Goal: Task Accomplishment & Management: Use online tool/utility

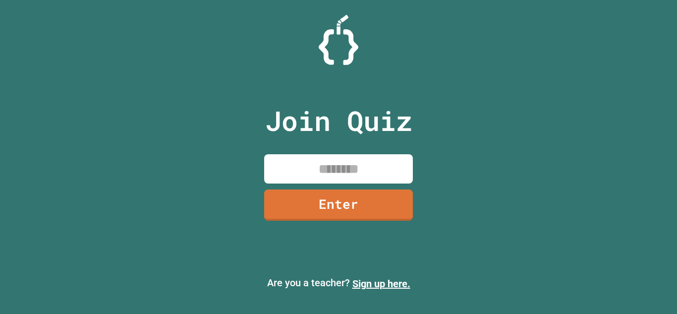
click at [288, 176] on input at bounding box center [338, 168] width 149 height 29
type input "********"
click at [385, 214] on link "Enter" at bounding box center [338, 204] width 149 height 31
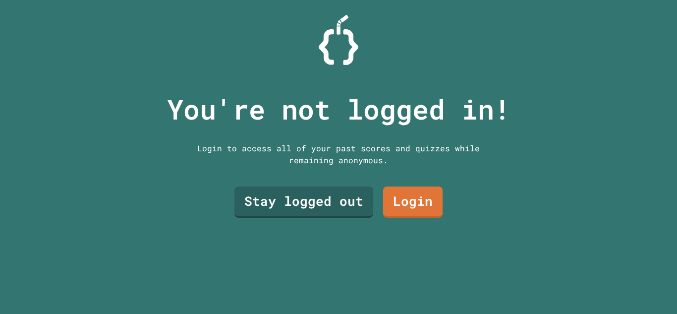
click at [422, 205] on link "Login" at bounding box center [412, 201] width 59 height 31
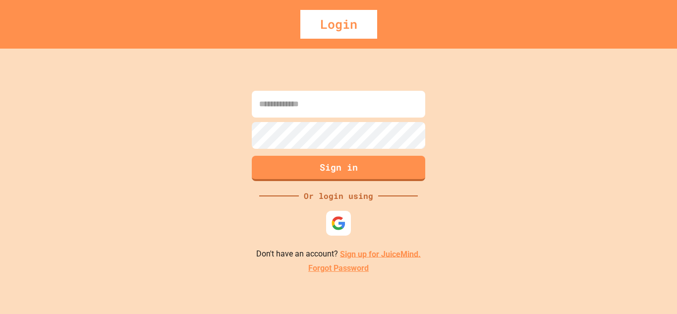
click at [339, 226] on img at bounding box center [338, 223] width 15 height 15
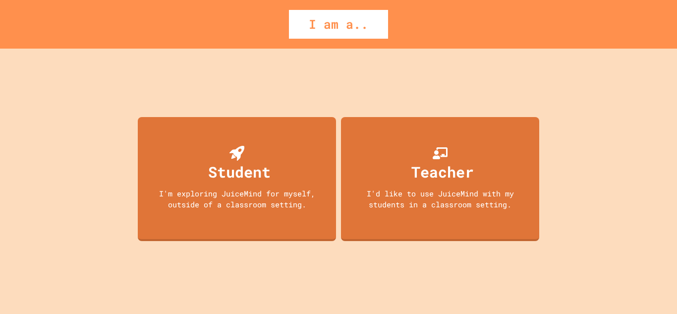
click at [196, 196] on div "I'm exploring JuiceMind for myself, outside of a classroom setting." at bounding box center [237, 199] width 178 height 22
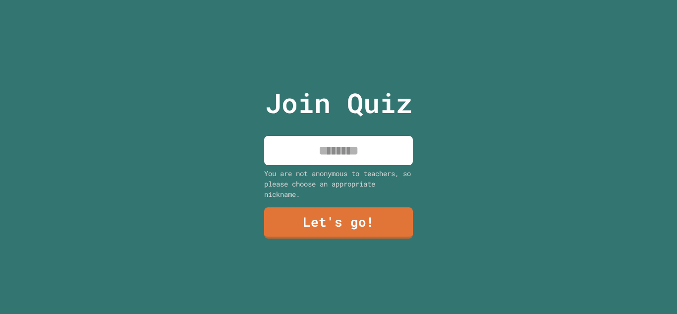
click at [295, 157] on input at bounding box center [338, 150] width 149 height 29
click at [379, 160] on input "******" at bounding box center [338, 150] width 149 height 29
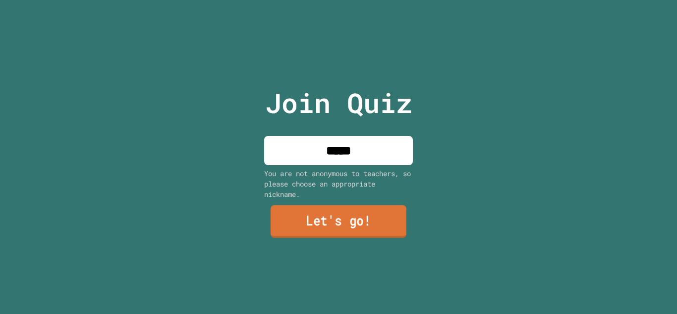
type input "****"
click at [398, 223] on link "Let's go!" at bounding box center [338, 221] width 136 height 33
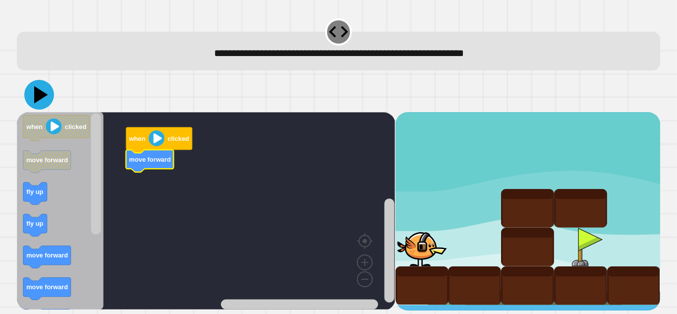
click at [43, 99] on icon at bounding box center [39, 95] width 30 height 30
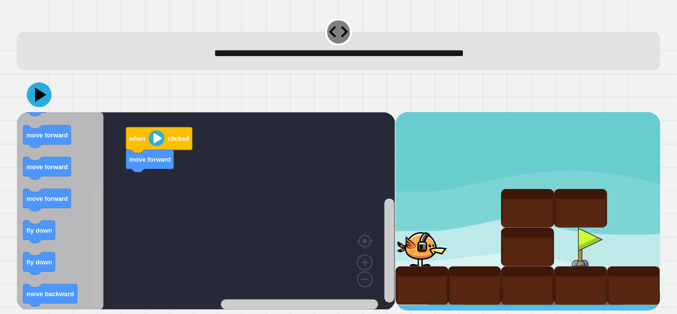
click at [109, 193] on div "when clicked move forward when clicked move forward fly up fly up move forward …" at bounding box center [206, 211] width 378 height 198
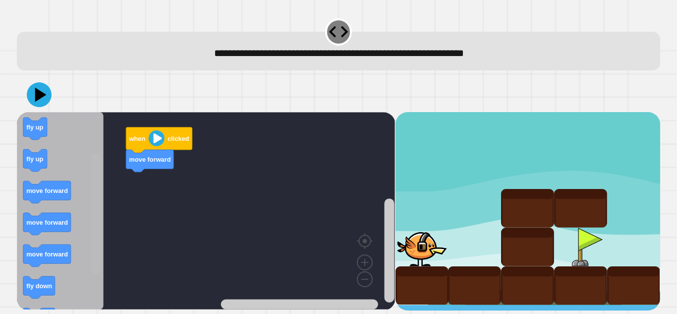
click at [101, 177] on rect "Blockly Workspace" at bounding box center [96, 213] width 10 height 121
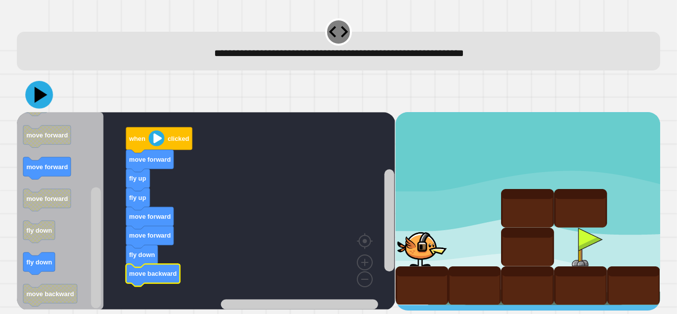
click at [44, 94] on icon at bounding box center [39, 95] width 28 height 28
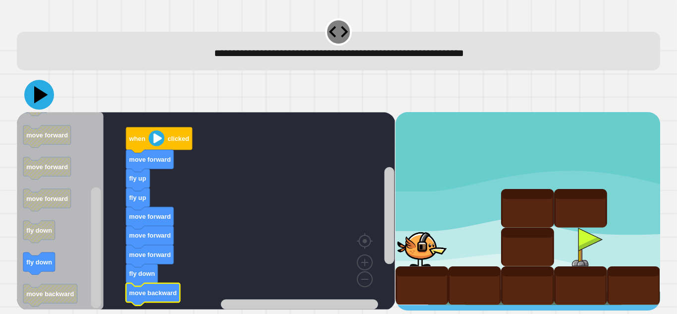
click at [38, 87] on icon at bounding box center [39, 95] width 30 height 30
click at [32, 102] on icon at bounding box center [39, 95] width 30 height 30
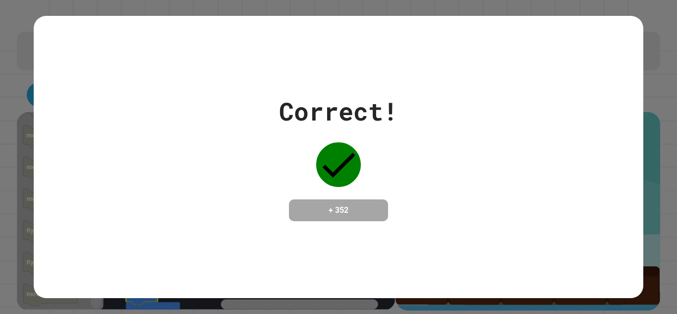
click at [593, 192] on div "Correct! + 352" at bounding box center [338, 157] width 609 height 128
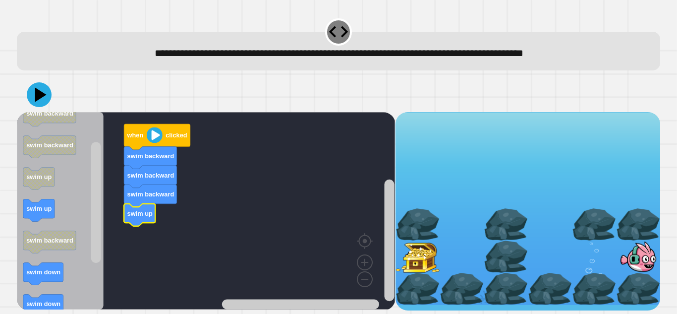
click at [61, 210] on icon "Blockly Workspace" at bounding box center [60, 210] width 87 height 197
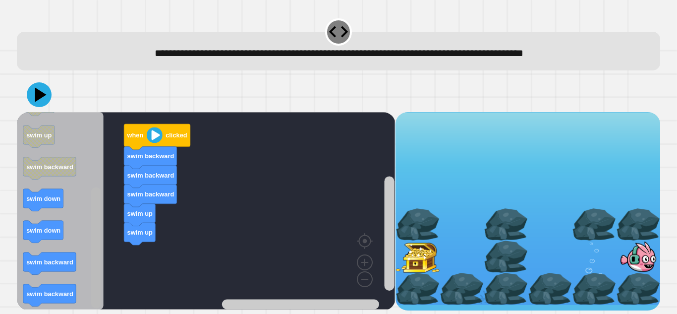
click at [94, 294] on rect "Blockly Workspace" at bounding box center [96, 247] width 10 height 121
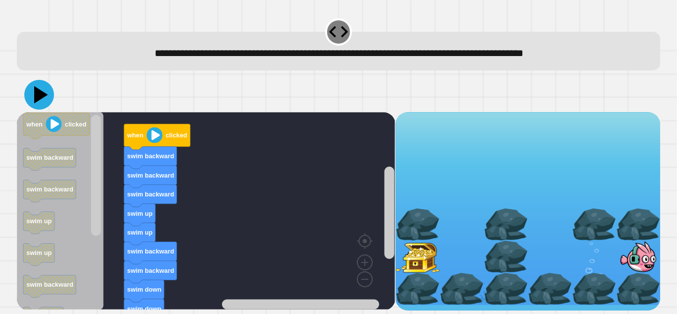
click at [30, 103] on icon at bounding box center [39, 95] width 30 height 30
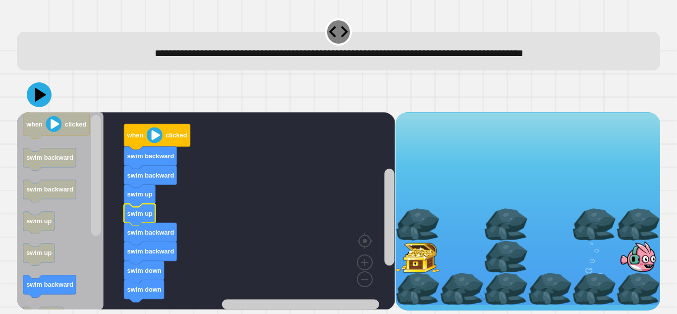
click at [146, 139] on icon "Blockly Workspace" at bounding box center [157, 137] width 66 height 26
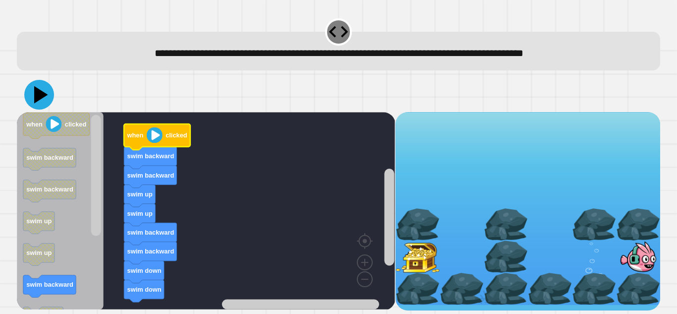
click at [41, 92] on icon at bounding box center [39, 95] width 30 height 30
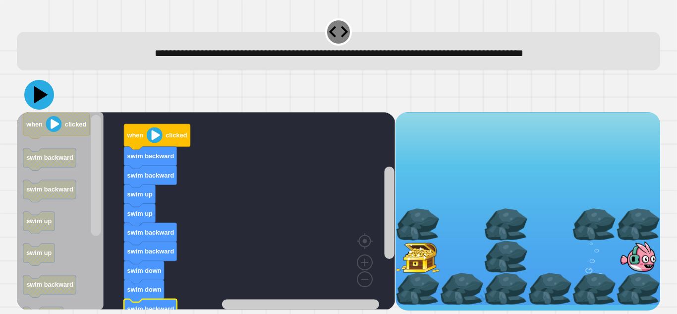
click at [33, 101] on icon at bounding box center [39, 95] width 30 height 30
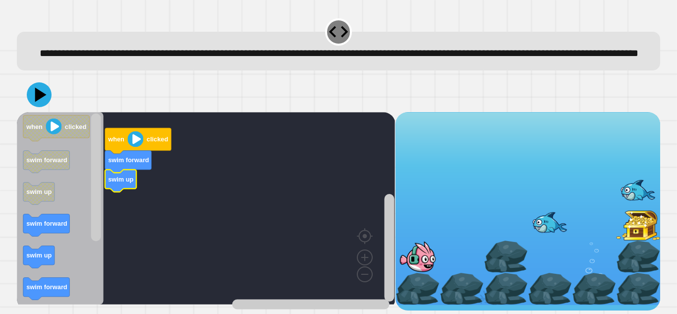
click at [22, 276] on icon "Blockly Workspace" at bounding box center [60, 208] width 87 height 192
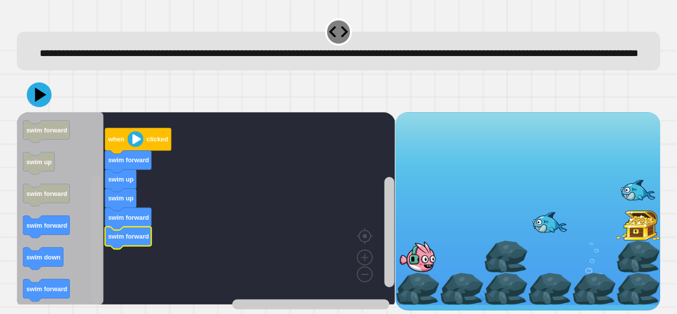
click at [88, 300] on div "when clicked swim forward swim up swim up swim forward swim forward when clicke…" at bounding box center [206, 211] width 378 height 198
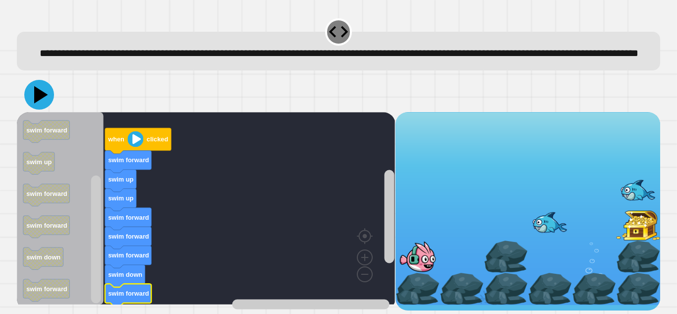
click at [45, 109] on icon at bounding box center [39, 95] width 30 height 30
click at [98, 269] on rect "Blockly Workspace" at bounding box center [96, 239] width 10 height 128
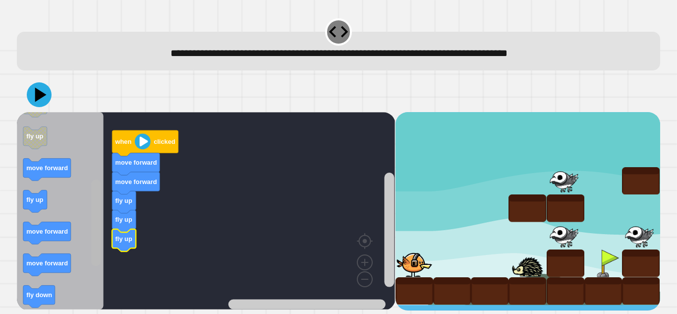
click at [89, 241] on div "when clicked move forward move forward fly up fly up fly up when clicked move f…" at bounding box center [206, 211] width 378 height 198
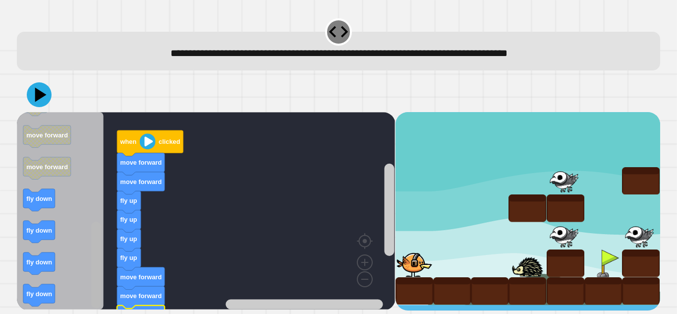
click at [104, 301] on div "when clicked move forward move forward fly up fly up fly up fly up move forward…" at bounding box center [206, 211] width 378 height 198
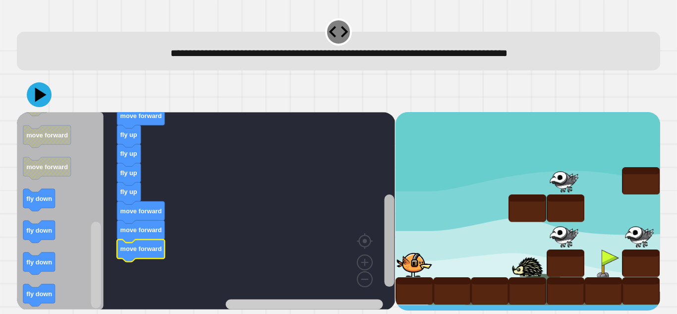
click at [393, 255] on rect "Blockly Workspace" at bounding box center [389, 240] width 10 height 92
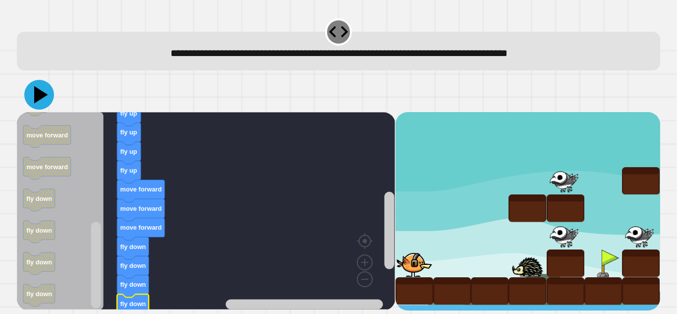
click at [44, 102] on icon at bounding box center [39, 95] width 30 height 30
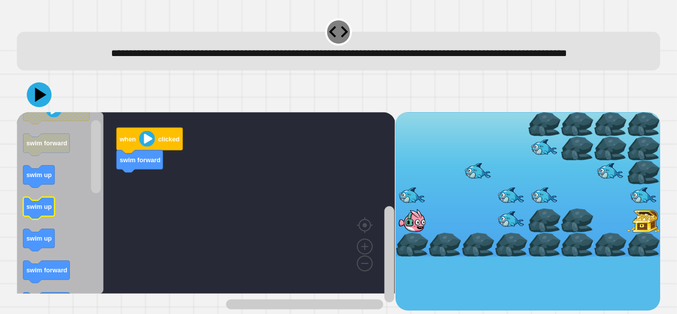
click at [127, 212] on div "when clicked swim forward when clicked swim forward swim up swim up swim up swi…" at bounding box center [206, 211] width 378 height 198
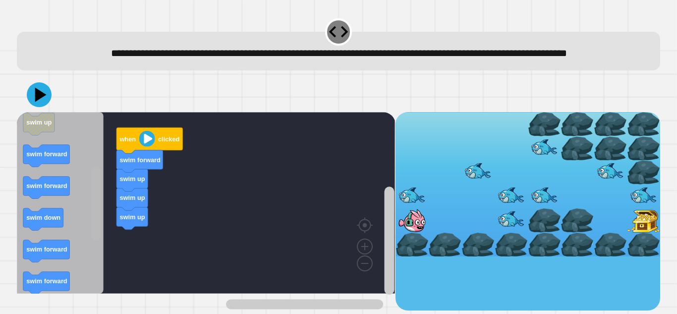
click at [101, 232] on rect "Blockly Workspace" at bounding box center [96, 202] width 10 height 73
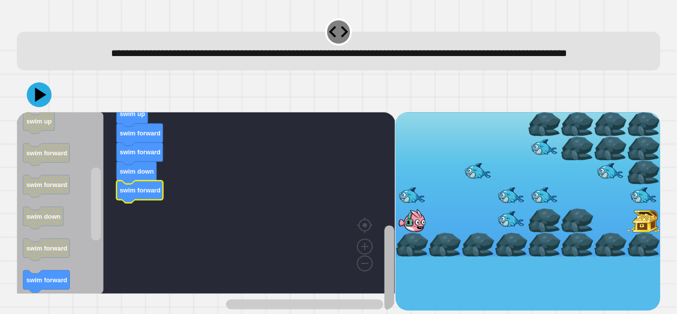
click at [389, 259] on rect "Blockly Workspace" at bounding box center [389, 267] width 10 height 85
click at [391, 262] on rect "Blockly Workspace" at bounding box center [389, 269] width 10 height 81
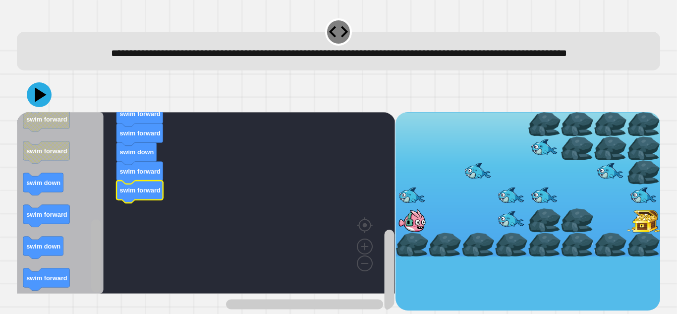
click at [101, 292] on rect "Blockly Workspace" at bounding box center [96, 255] width 10 height 73
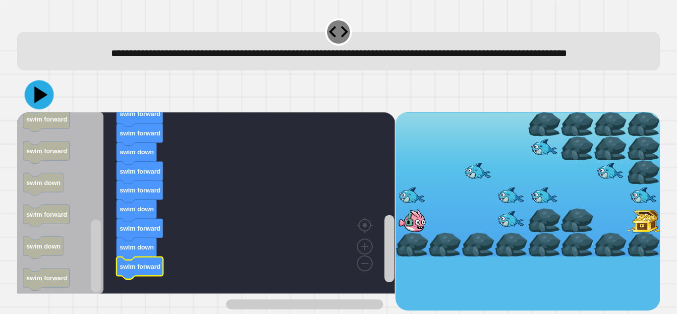
click at [36, 103] on icon at bounding box center [40, 94] width 13 height 17
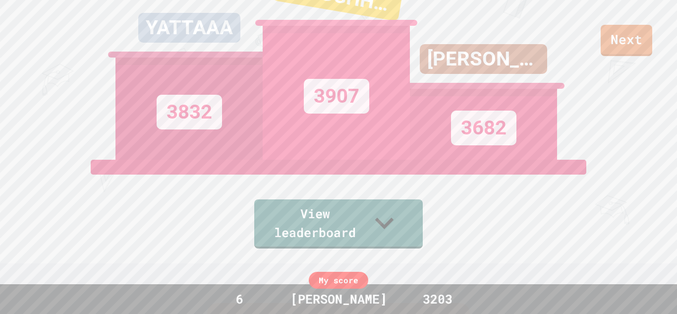
click at [402, 231] on icon at bounding box center [384, 222] width 37 height 37
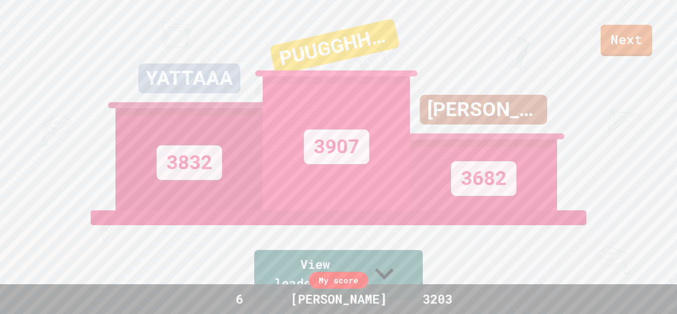
click at [633, 48] on link "Next" at bounding box center [626, 40] width 52 height 31
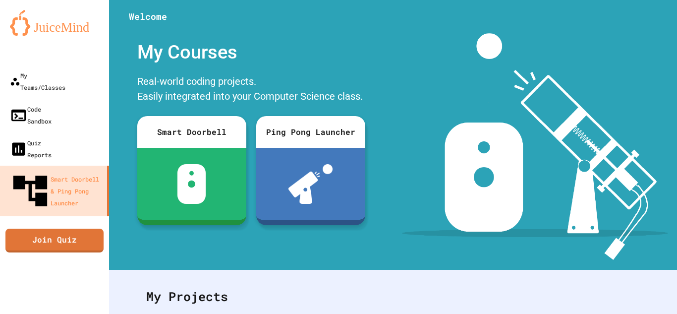
click at [51, 228] on link "Join Quiz" at bounding box center [54, 240] width 98 height 24
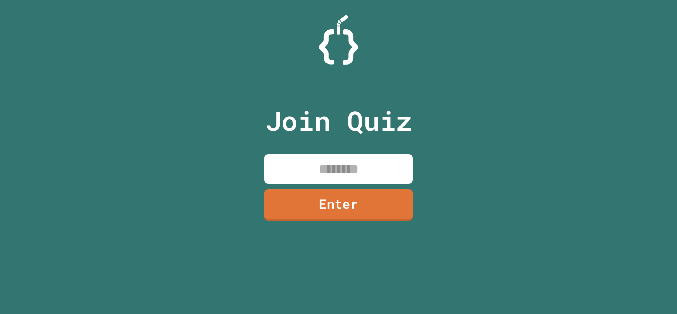
click at [294, 175] on input at bounding box center [338, 168] width 149 height 29
type input "********"
click at [402, 205] on link "Enter" at bounding box center [338, 204] width 149 height 31
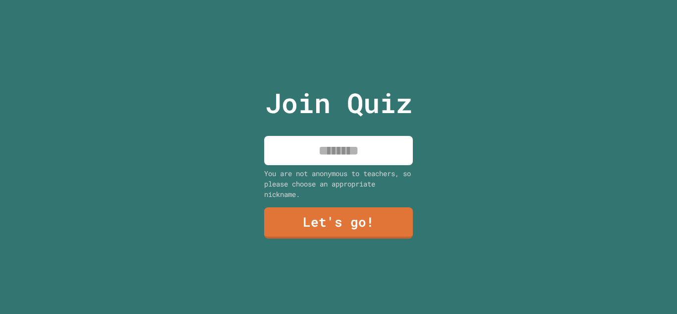
click at [377, 147] on input at bounding box center [338, 150] width 149 height 29
type input "****"
click at [389, 219] on link "Let's go!" at bounding box center [338, 222] width 149 height 31
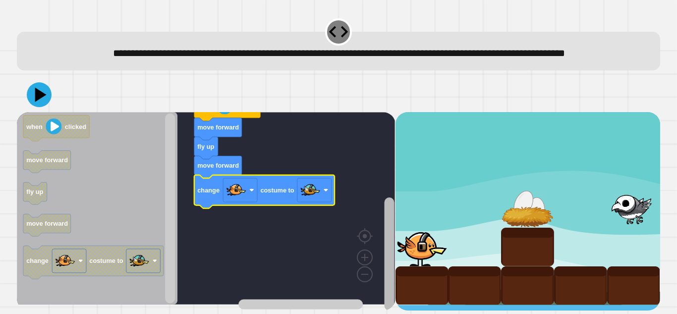
click at [389, 280] on rect "Blockly Workspace" at bounding box center [389, 253] width 10 height 113
click at [389, 275] on rect "Blockly Workspace" at bounding box center [389, 253] width 10 height 113
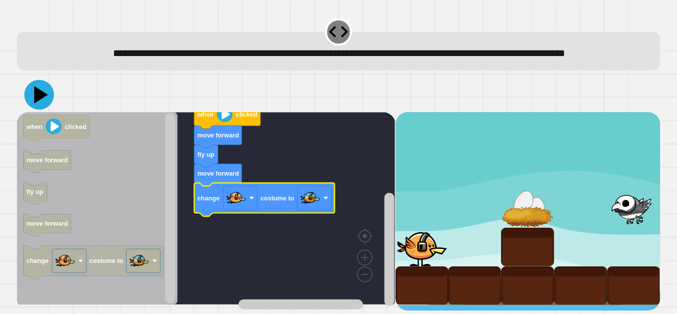
click at [46, 109] on icon at bounding box center [39, 95] width 30 height 30
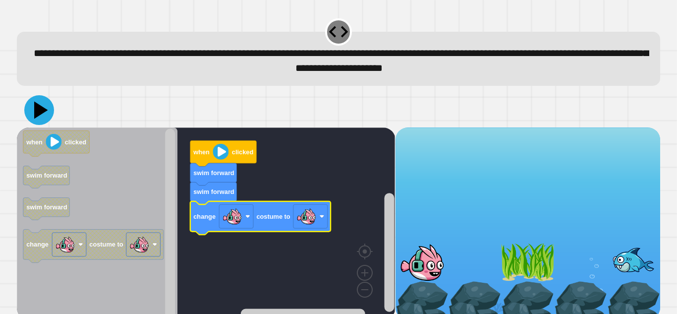
click at [45, 107] on icon at bounding box center [39, 110] width 30 height 30
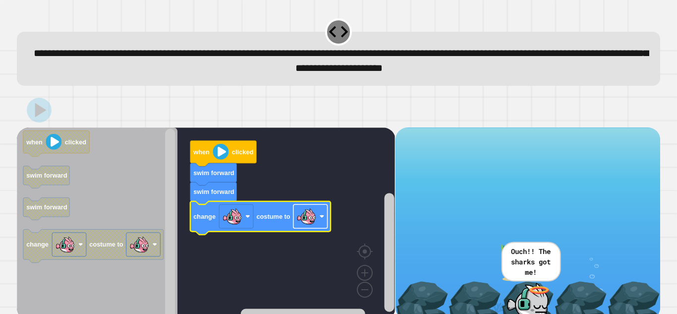
click at [323, 215] on rect "Blockly Workspace" at bounding box center [310, 216] width 34 height 24
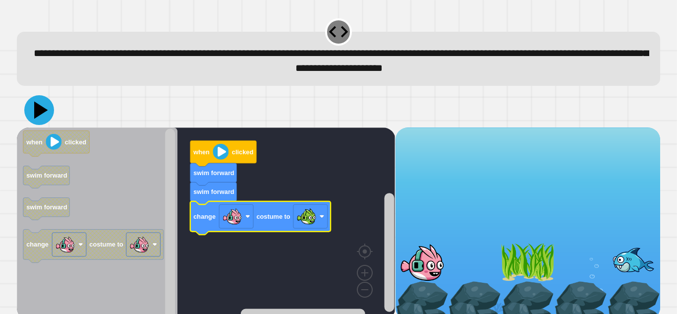
click at [41, 113] on icon at bounding box center [41, 109] width 14 height 17
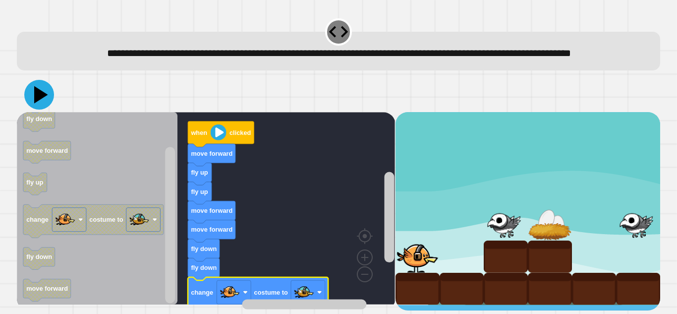
click at [51, 109] on icon at bounding box center [39, 95] width 30 height 30
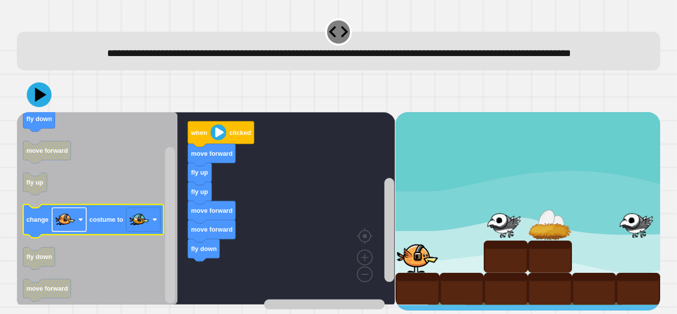
click at [80, 231] on rect "Blockly Workspace" at bounding box center [69, 220] width 34 height 24
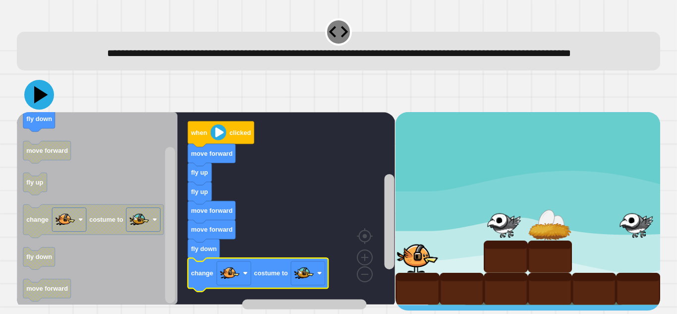
click at [43, 104] on icon at bounding box center [41, 94] width 14 height 17
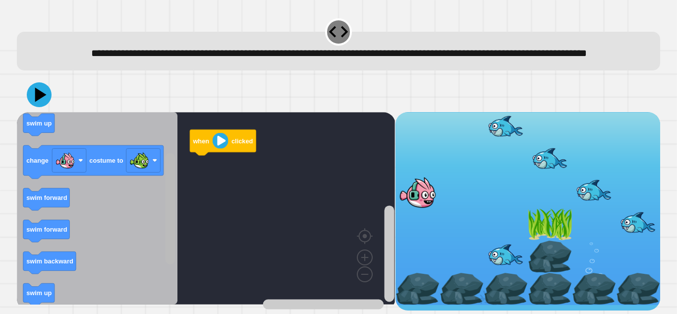
click at [171, 257] on rect "Blockly Workspace" at bounding box center [170, 208] width 10 height 111
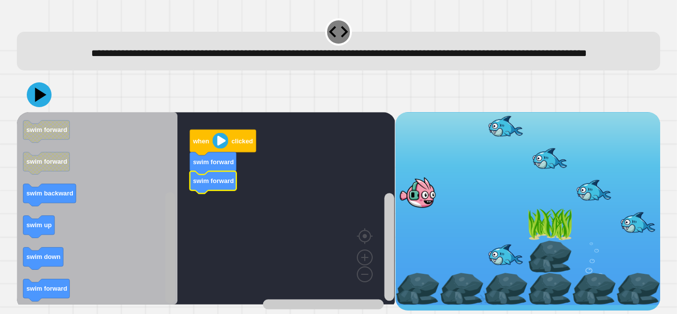
click at [173, 276] on rect "Blockly Workspace" at bounding box center [170, 247] width 10 height 111
click at [157, 246] on icon "Blockly Workspace" at bounding box center [97, 208] width 161 height 192
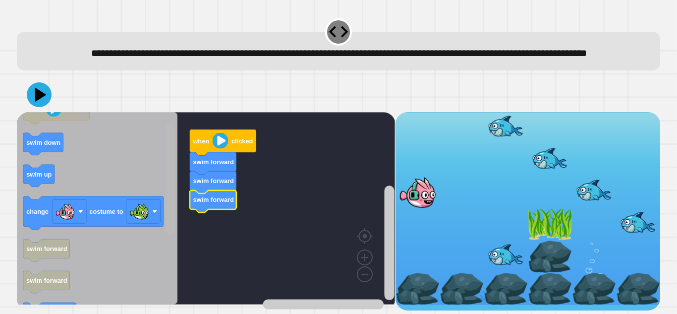
click at [169, 176] on rect "Blockly Workspace" at bounding box center [170, 178] width 10 height 111
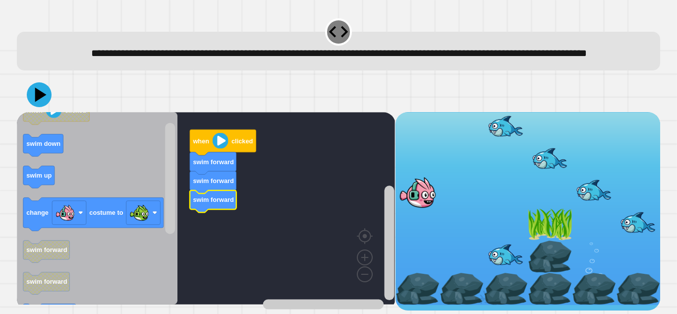
click at [22, 159] on icon "Blockly Workspace" at bounding box center [97, 208] width 161 height 192
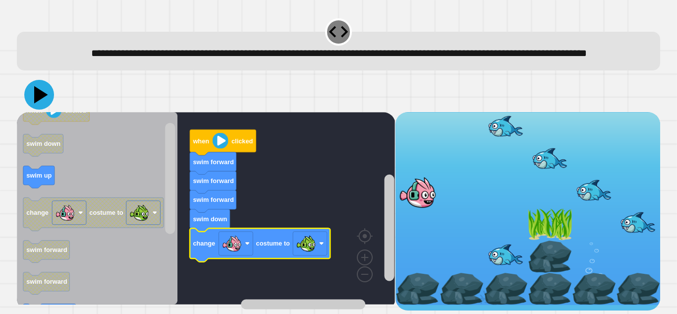
click at [45, 104] on icon at bounding box center [41, 94] width 14 height 17
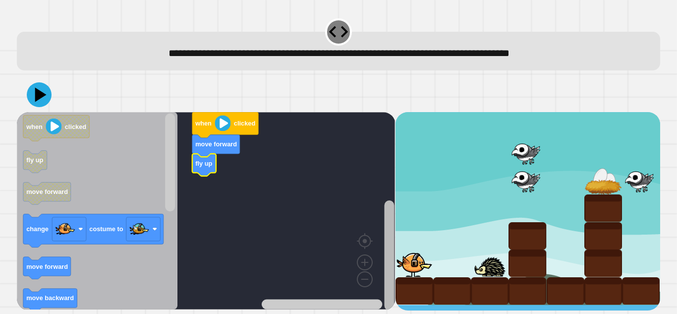
click at [390, 245] on rect "Blockly Workspace" at bounding box center [389, 255] width 10 height 110
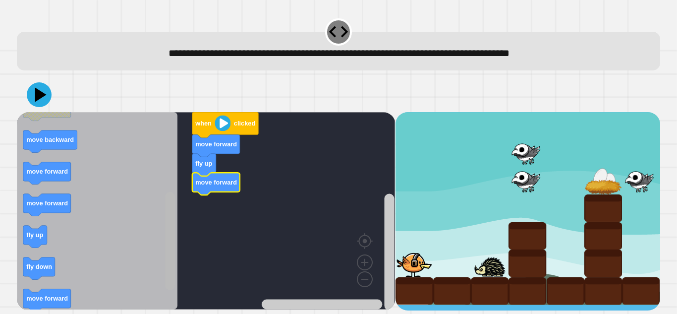
click at [173, 265] on rect "Blockly Workspace" at bounding box center [170, 241] width 10 height 98
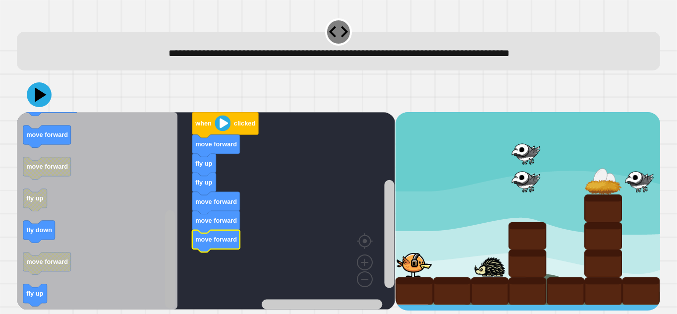
click at [167, 261] on rect "Blockly Workspace" at bounding box center [170, 259] width 10 height 98
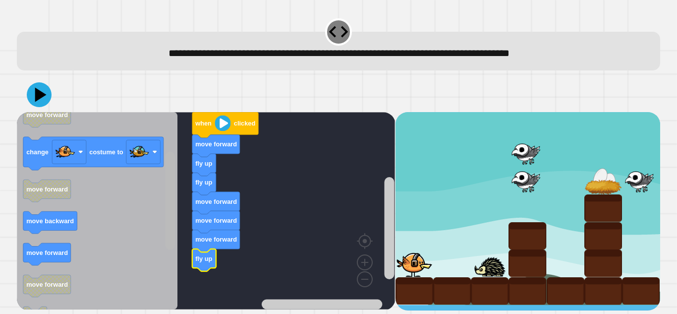
click at [173, 200] on rect "Blockly Workspace" at bounding box center [170, 201] width 10 height 98
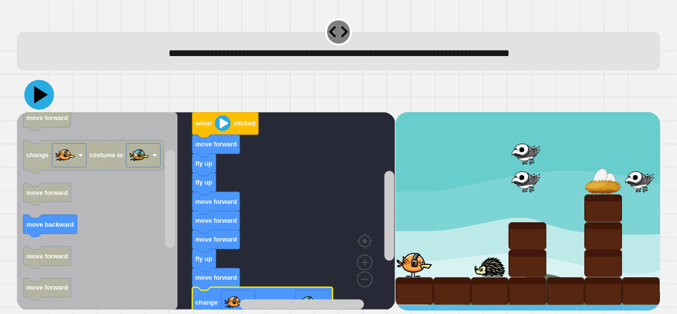
click at [33, 99] on icon at bounding box center [39, 95] width 30 height 30
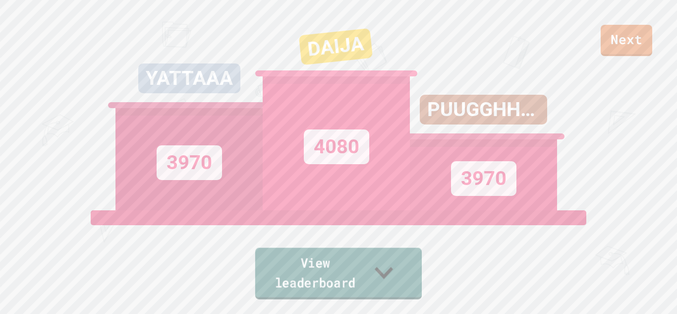
click at [336, 286] on link "View leaderboard" at bounding box center [338, 274] width 166 height 52
click at [611, 45] on link "Next" at bounding box center [625, 39] width 51 height 33
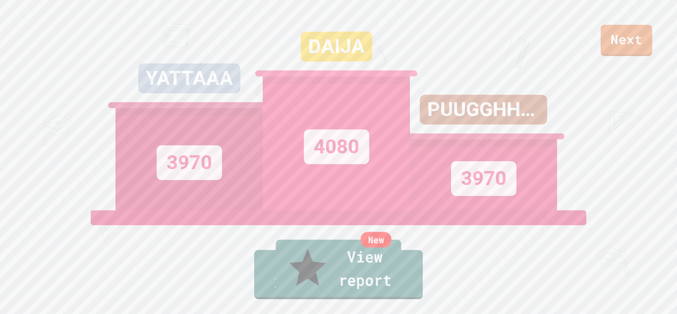
click at [348, 285] on link "New View report" at bounding box center [337, 268] width 125 height 59
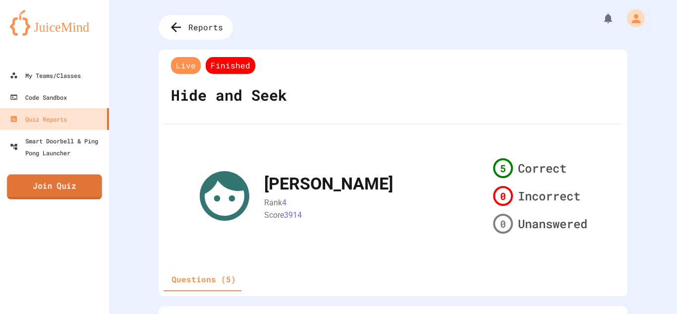
click at [54, 188] on link "Join Quiz" at bounding box center [54, 186] width 95 height 25
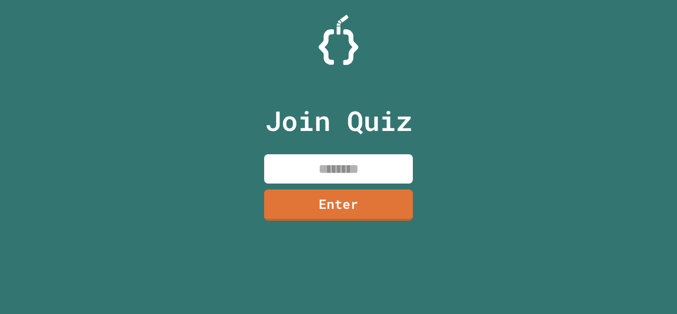
click at [338, 165] on input at bounding box center [338, 168] width 149 height 29
type input "********"
click at [361, 208] on link "Enter" at bounding box center [338, 203] width 144 height 33
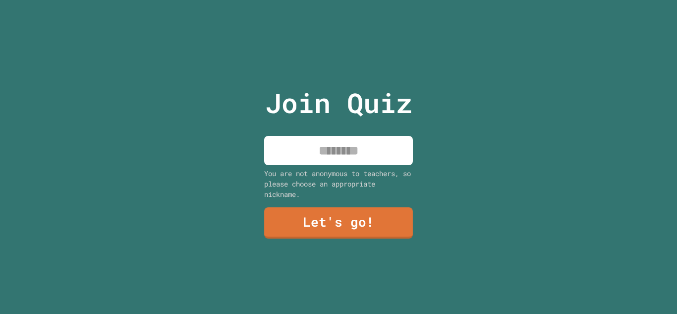
click at [331, 148] on input at bounding box center [338, 150] width 149 height 29
type input "****"
click at [386, 222] on link "Let's go!" at bounding box center [338, 222] width 149 height 31
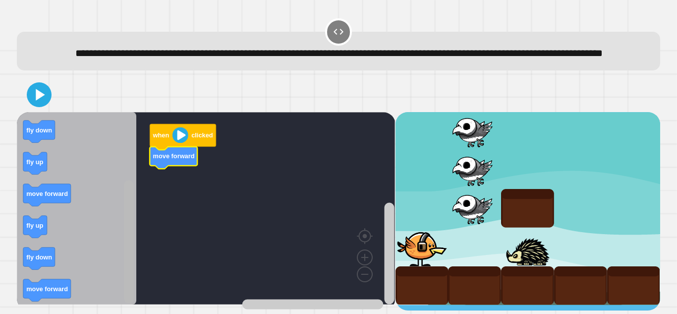
click at [120, 310] on div "when clicked move forward when clicked move forward set size to 100 fly down fl…" at bounding box center [206, 211] width 378 height 198
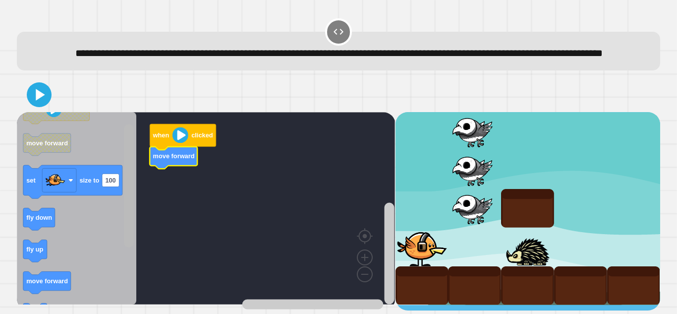
click at [138, 169] on div "when clicked move forward when clicked move forward set size to 100 fly down fl…" at bounding box center [206, 211] width 378 height 198
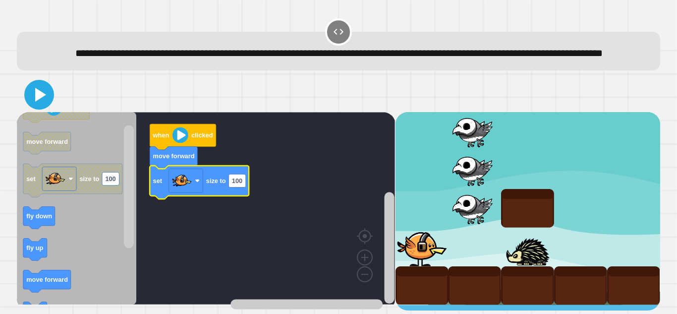
click at [40, 102] on icon at bounding box center [40, 95] width 11 height 14
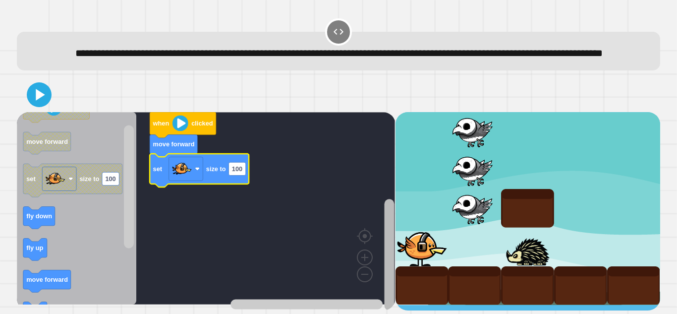
click at [390, 275] on rect "Blockly Workspace" at bounding box center [389, 254] width 10 height 111
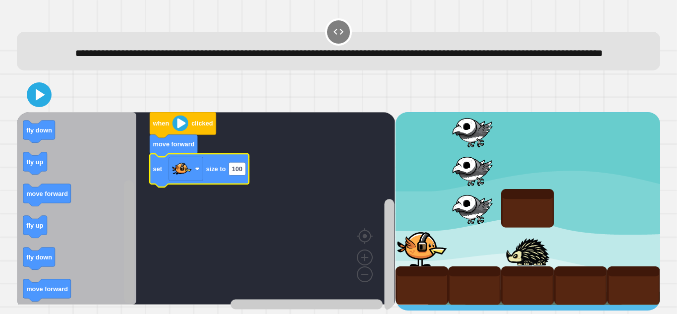
click at [123, 313] on html "**********" at bounding box center [338, 157] width 677 height 314
click at [132, 243] on rect "Blockly Workspace" at bounding box center [129, 241] width 10 height 123
click at [198, 171] on image "Blockly Workspace" at bounding box center [197, 168] width 5 height 5
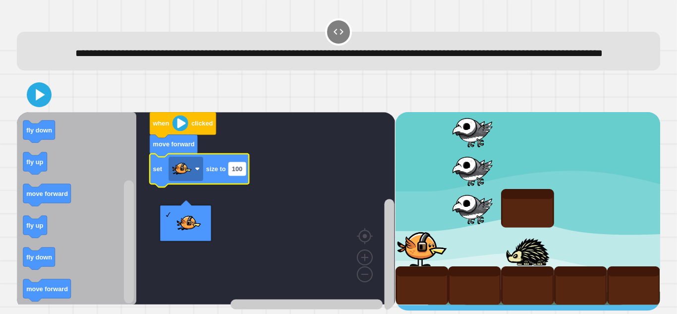
click at [237, 172] on text "100" at bounding box center [237, 168] width 10 height 7
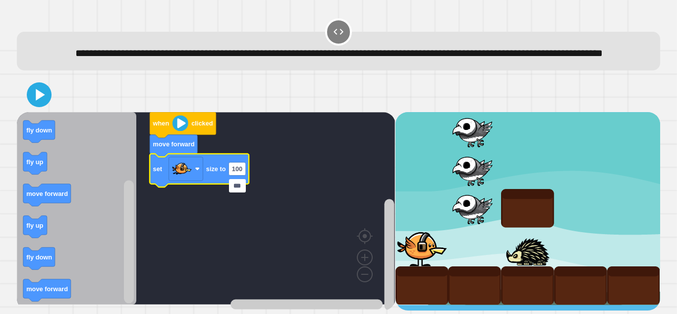
click at [243, 185] on input "***" at bounding box center [237, 185] width 17 height 13
type input "*"
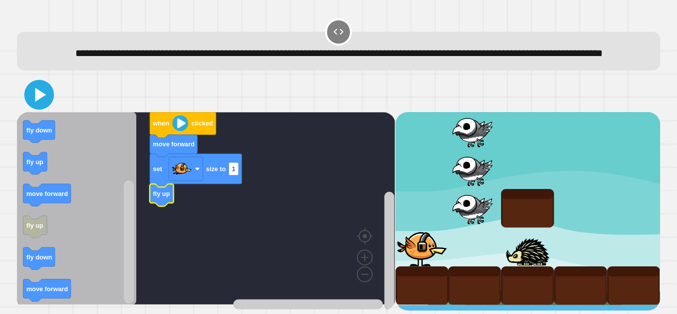
click at [41, 102] on icon at bounding box center [40, 95] width 11 height 14
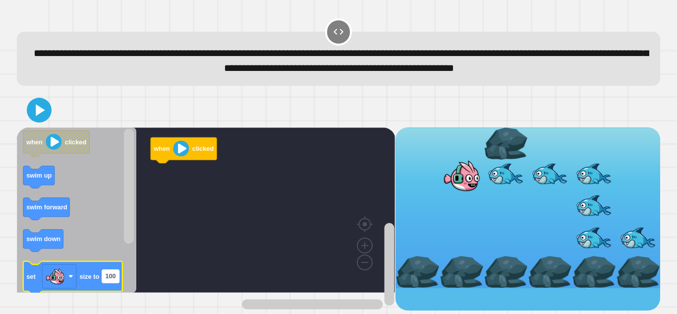
click at [115, 279] on text "100" at bounding box center [111, 275] width 10 height 7
click at [114, 295] on input "***" at bounding box center [110, 293] width 17 height 13
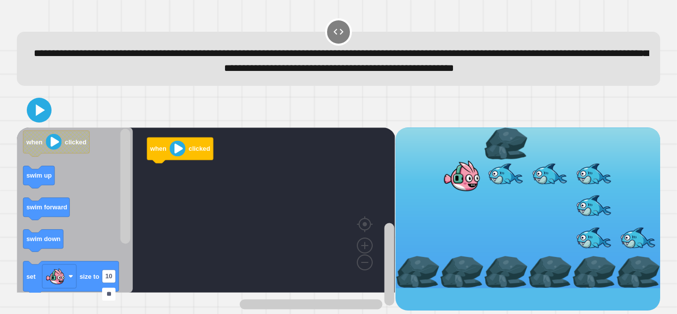
type input "*"
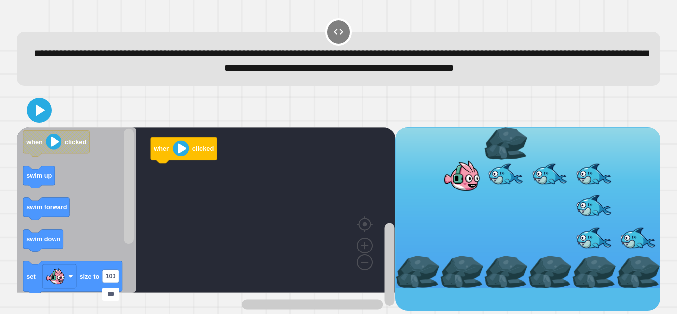
type input "****"
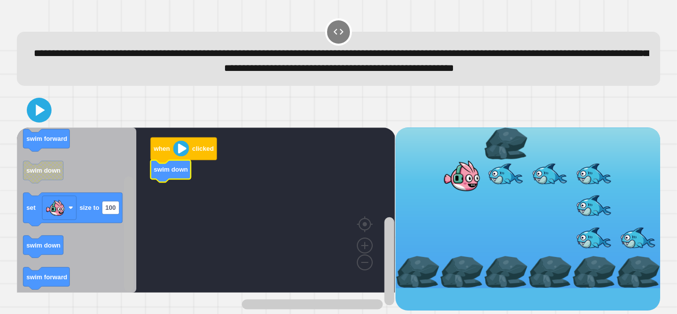
click at [122, 289] on div "when clicked swim down when clicked swim up swim forward swim down set size to …" at bounding box center [206, 218] width 378 height 183
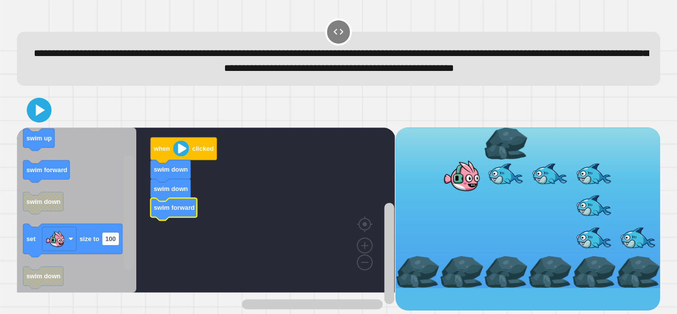
click at [135, 225] on g "Blockly Workspace" at bounding box center [129, 209] width 12 height 162
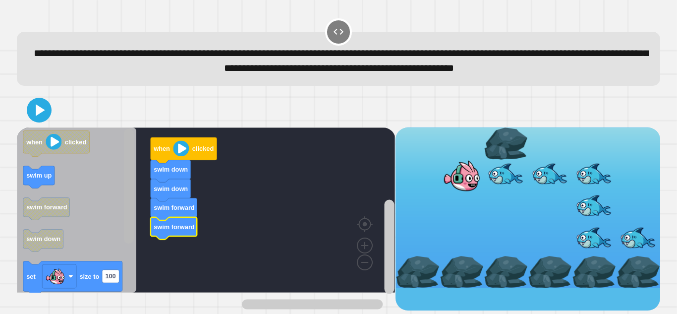
click at [133, 203] on rect "Blockly Workspace" at bounding box center [129, 185] width 10 height 115
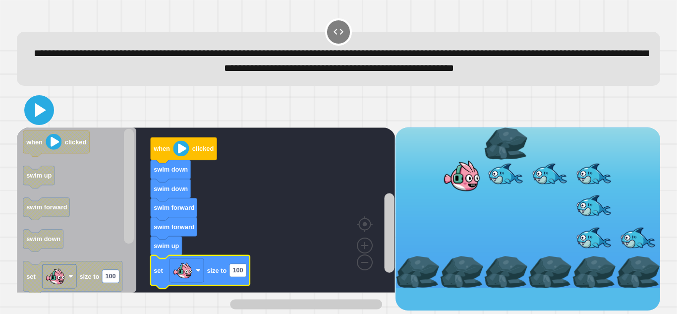
click at [36, 117] on icon at bounding box center [39, 110] width 24 height 24
click at [243, 276] on rect "Blockly Workspace" at bounding box center [237, 270] width 17 height 13
type input "***"
click at [32, 118] on icon at bounding box center [39, 110] width 24 height 24
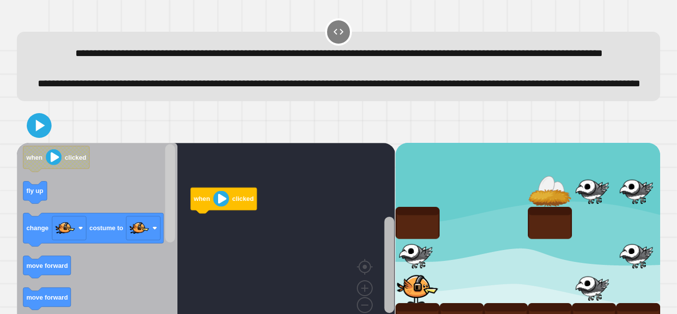
click at [389, 282] on rect "Blockly Workspace" at bounding box center [389, 264] width 10 height 96
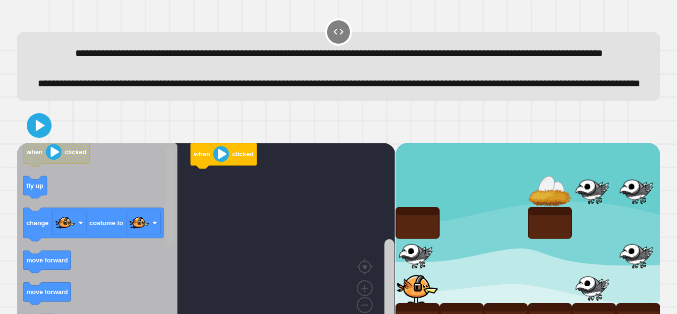
click at [191, 238] on div "when clicked when clicked fly up change costume to move forward move forward fl…" at bounding box center [206, 239] width 378 height 192
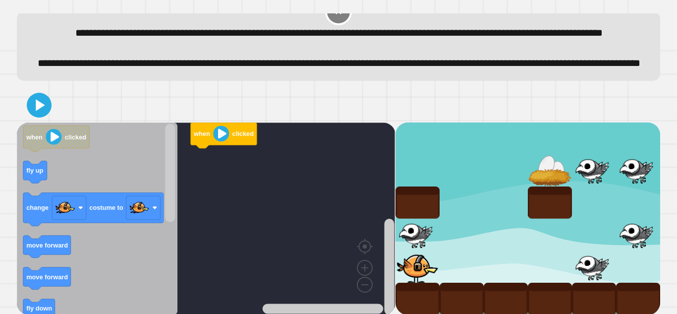
scroll to position [59, 0]
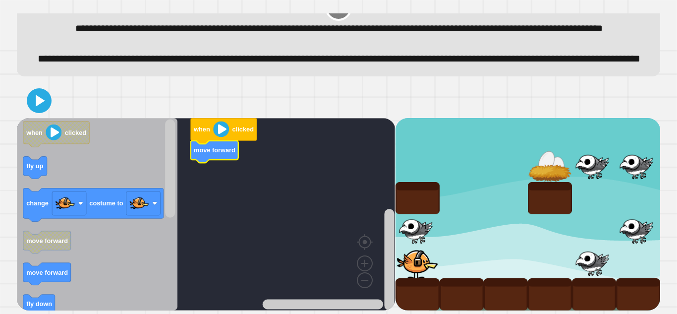
click at [36, 260] on icon "Blockly Workspace" at bounding box center [97, 214] width 161 height 192
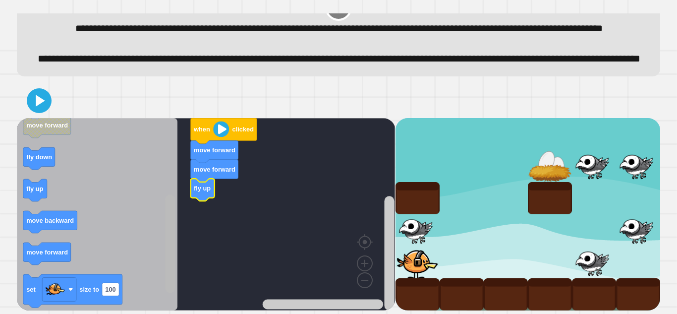
click at [166, 259] on rect "Blockly Workspace" at bounding box center [170, 243] width 10 height 98
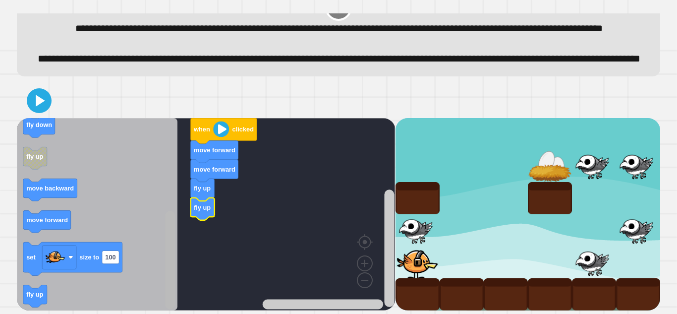
click at [167, 276] on rect "Blockly Workspace" at bounding box center [170, 260] width 10 height 98
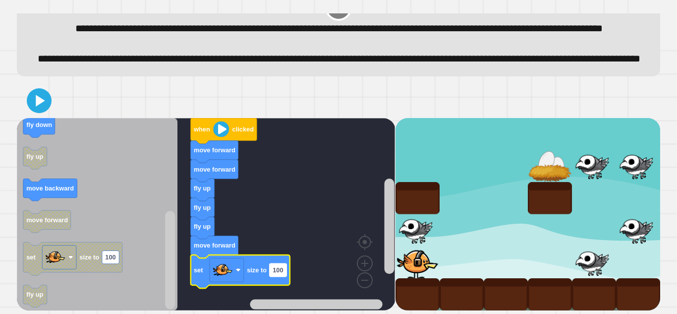
click at [284, 270] on rect "Blockly Workspace" at bounding box center [277, 269] width 17 height 13
type input "**"
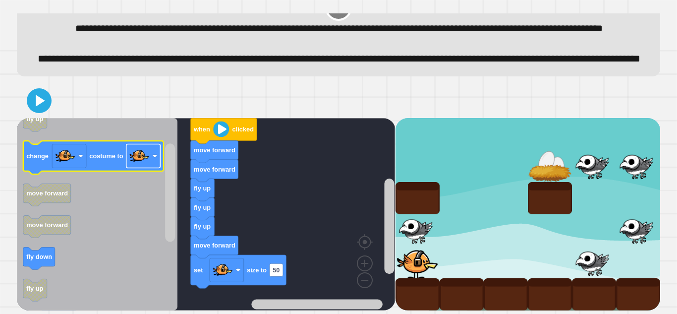
click at [147, 167] on rect "Blockly Workspace" at bounding box center [143, 156] width 34 height 24
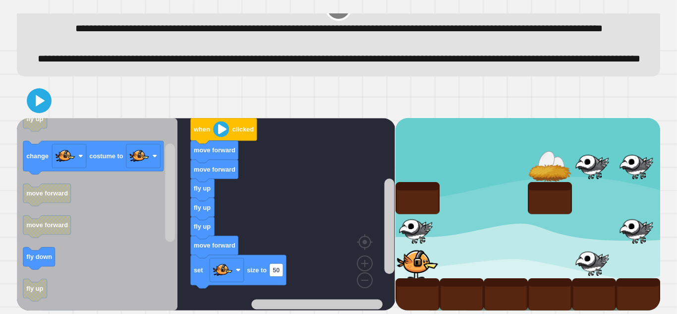
click at [108, 203] on icon "Blockly Workspace" at bounding box center [97, 214] width 161 height 192
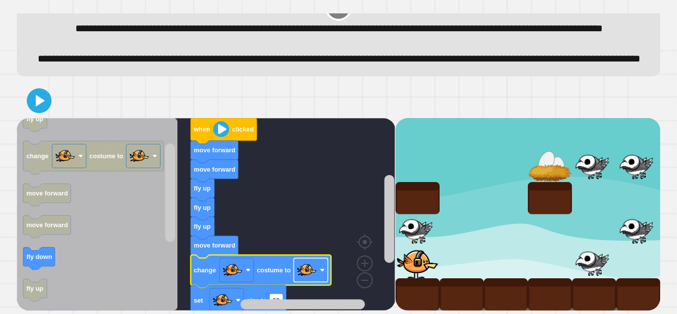
click at [306, 268] on image "Blockly Workspace" at bounding box center [307, 270] width 20 height 20
click at [42, 102] on icon at bounding box center [40, 100] width 9 height 11
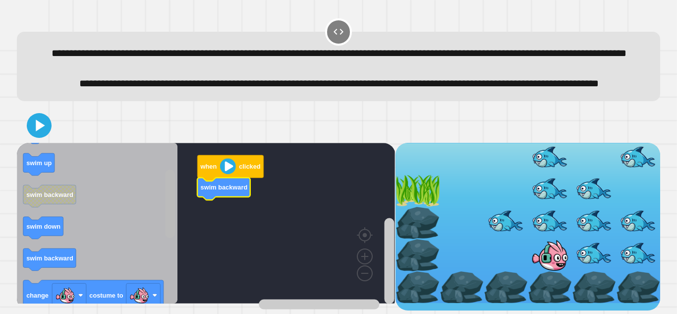
click at [171, 238] on rect "Blockly Workspace" at bounding box center [170, 203] width 10 height 68
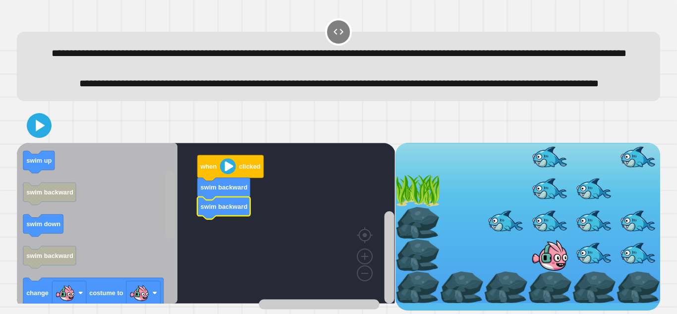
click at [175, 269] on rect "Blockly Workspace" at bounding box center [170, 223] width 12 height 158
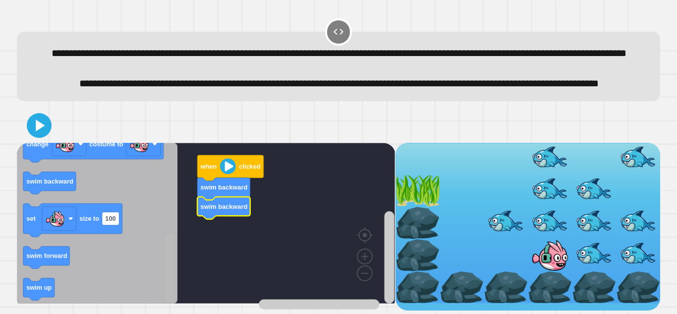
click at [165, 313] on html "**********" at bounding box center [338, 157] width 677 height 314
click at [169, 313] on html "**********" at bounding box center [338, 157] width 677 height 314
click at [169, 280] on rect "Blockly Workspace" at bounding box center [170, 267] width 10 height 68
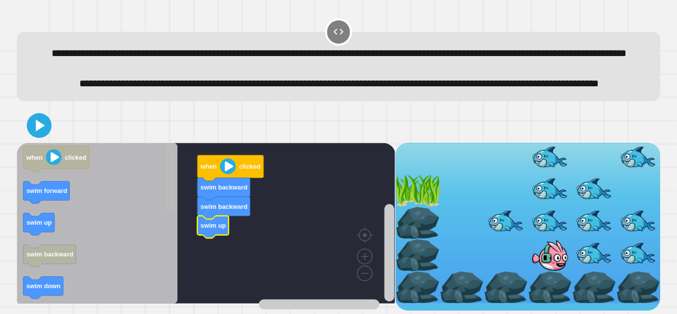
click at [179, 166] on div "when clicked swim backward swim backward swim up when clicked swim forward swim…" at bounding box center [206, 226] width 378 height 167
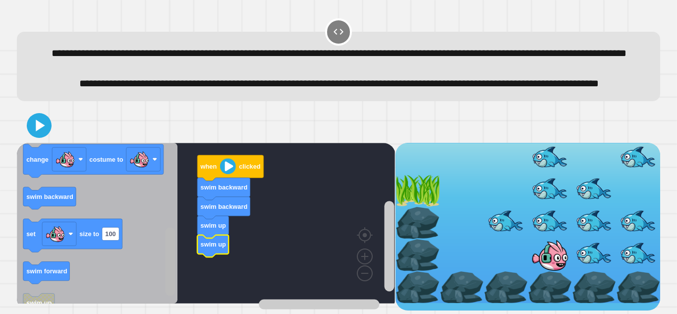
click at [166, 278] on rect "Blockly Workspace" at bounding box center [170, 261] width 10 height 68
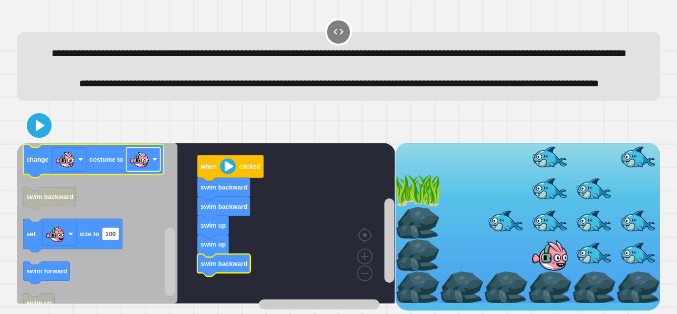
click at [138, 169] on image "Blockly Workspace" at bounding box center [139, 159] width 20 height 20
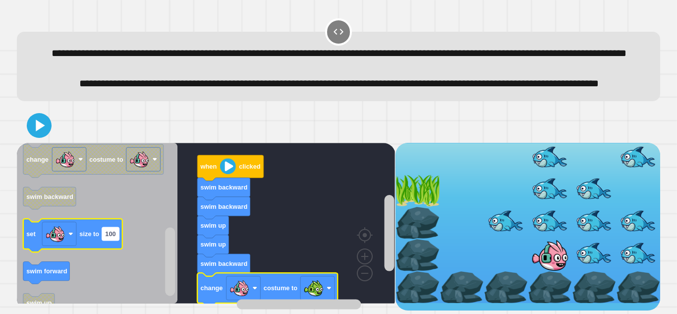
click at [113, 237] on text "100" at bounding box center [111, 233] width 10 height 7
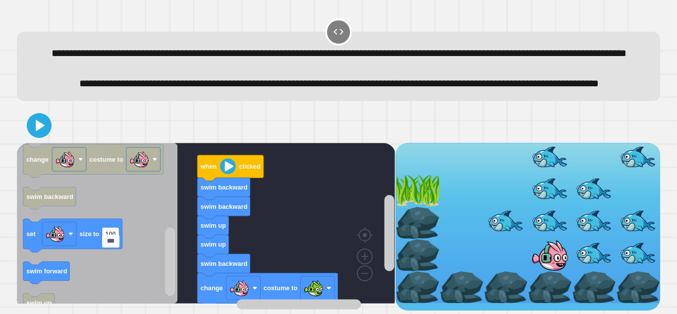
click at [117, 240] on input "***" at bounding box center [110, 240] width 17 height 13
type input "*"
type input "**"
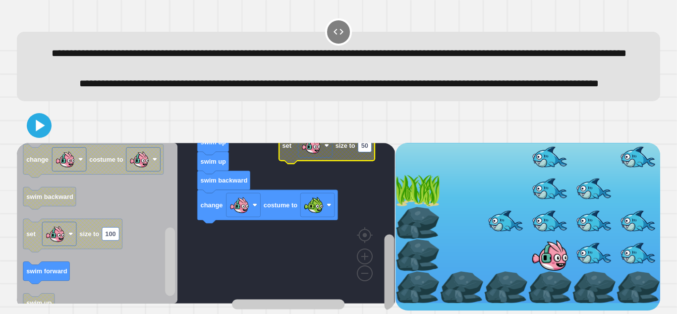
click at [397, 285] on div "when clicked swim backward swim backward swim up swim up swim backward change c…" at bounding box center [338, 226] width 643 height 167
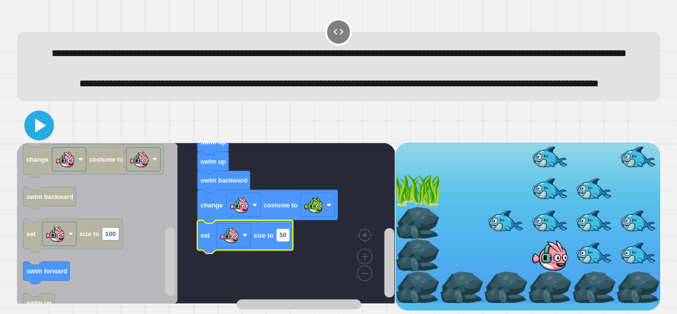
click at [40, 128] on icon at bounding box center [39, 125] width 24 height 24
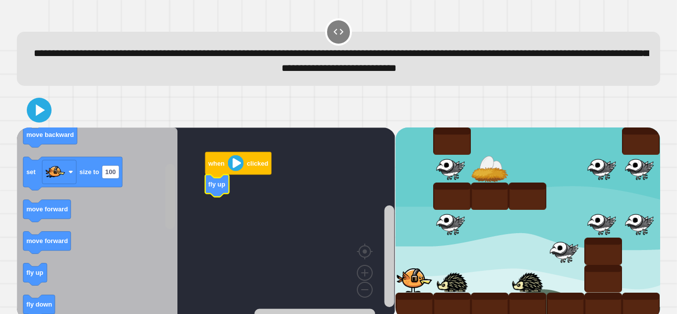
click at [167, 217] on rect "Blockly Workspace" at bounding box center [170, 195] width 10 height 65
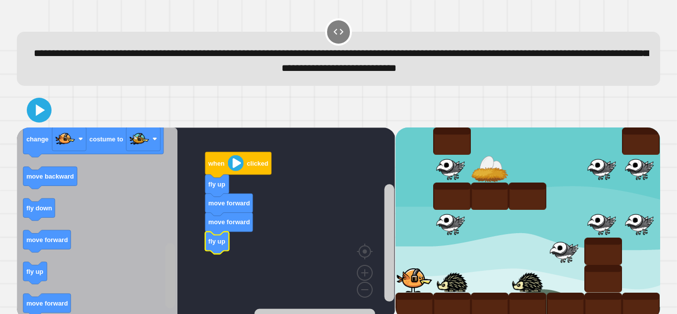
click at [158, 285] on div "when clicked fly up move forward move forward fly up when clicked fly down fly …" at bounding box center [206, 223] width 378 height 192
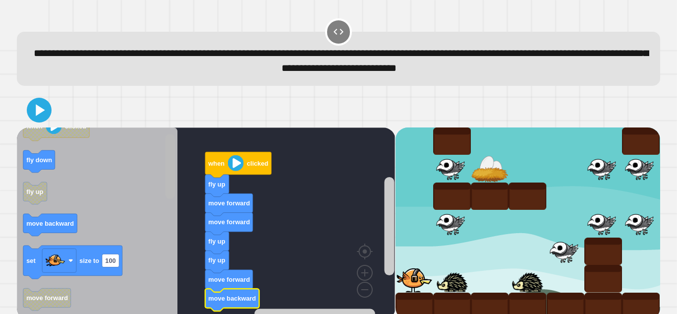
click at [175, 153] on g "Blockly Workspace" at bounding box center [170, 223] width 12 height 190
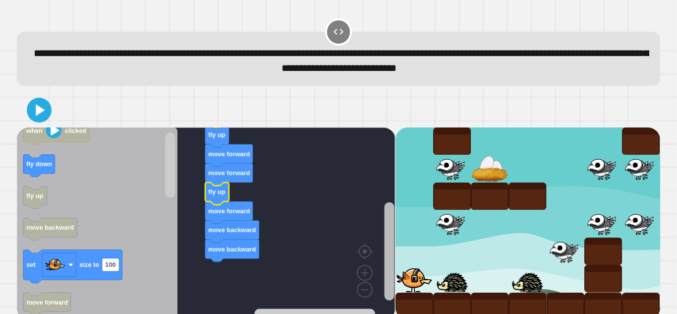
click at [387, 265] on rect "Blockly Workspace" at bounding box center [389, 251] width 10 height 98
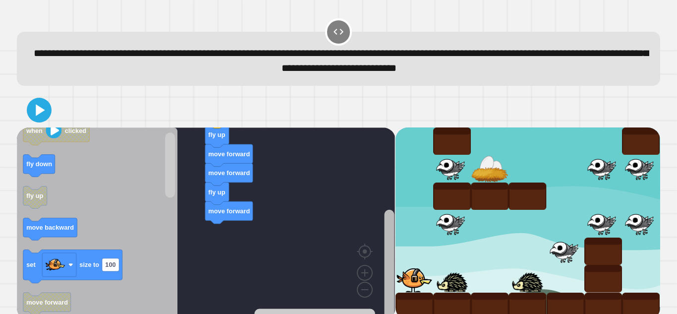
click at [392, 241] on rect "Blockly Workspace" at bounding box center [389, 265] width 10 height 110
click at [393, 245] on rect "Blockly Workspace" at bounding box center [389, 265] width 10 height 110
click at [381, 272] on div "when clicked fly up move forward move forward move forward fly up when clicked …" at bounding box center [206, 223] width 378 height 192
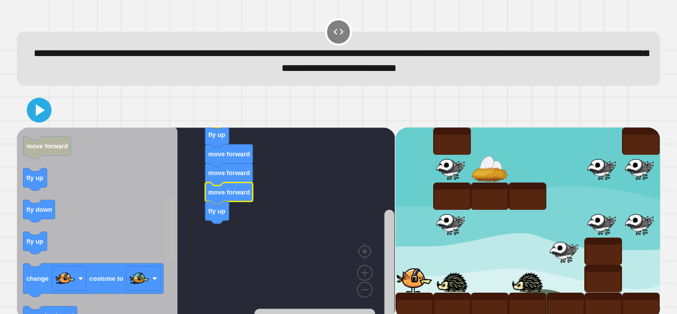
click at [169, 240] on rect "Blockly Workspace" at bounding box center [170, 228] width 10 height 65
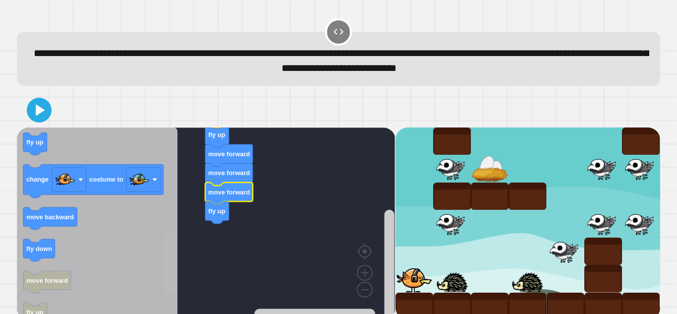
click at [167, 273] on rect "Blockly Workspace" at bounding box center [170, 261] width 10 height 65
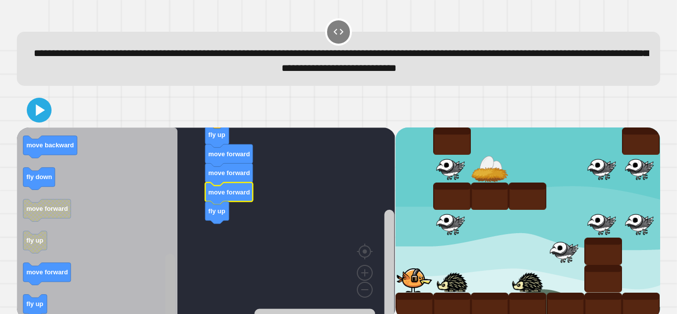
click at [175, 305] on g "Blockly Workspace" at bounding box center [170, 223] width 12 height 190
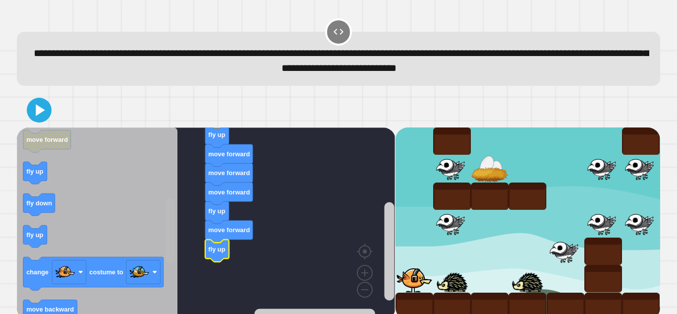
click at [176, 213] on div "when clicked fly up move forward move forward move forward fly up move forward …" at bounding box center [206, 223] width 378 height 192
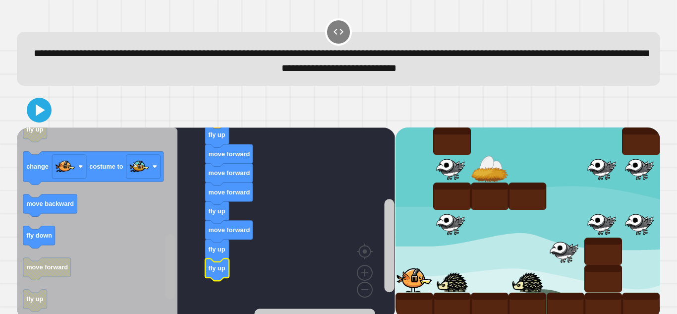
click at [172, 271] on rect "Blockly Workspace" at bounding box center [170, 265] width 10 height 65
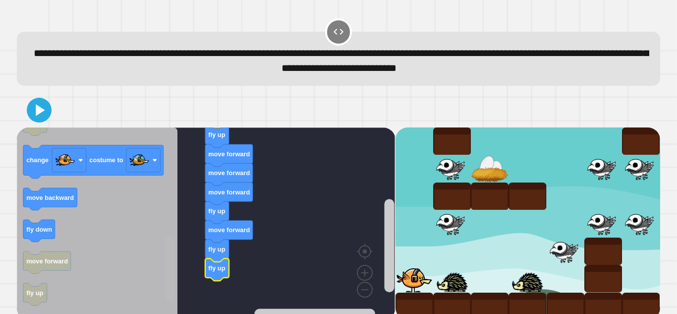
click at [171, 244] on g "Blockly Workspace" at bounding box center [170, 223] width 12 height 190
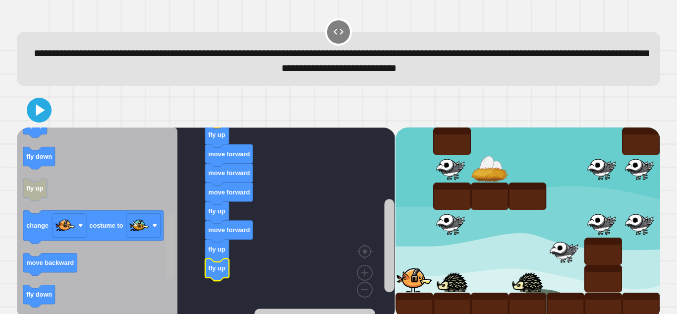
click at [173, 240] on rect "Blockly Workspace" at bounding box center [170, 246] width 10 height 65
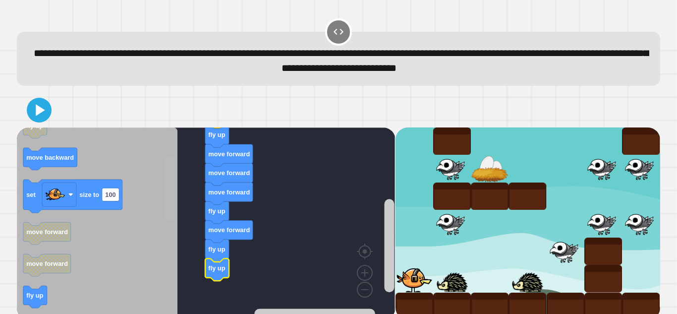
click at [161, 209] on div "when clicked fly up move forward move forward move forward fly up move forward …" at bounding box center [206, 223] width 378 height 192
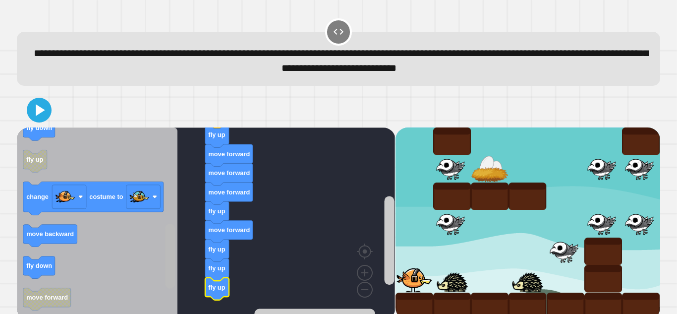
click at [171, 262] on rect "Blockly Workspace" at bounding box center [170, 255] width 10 height 65
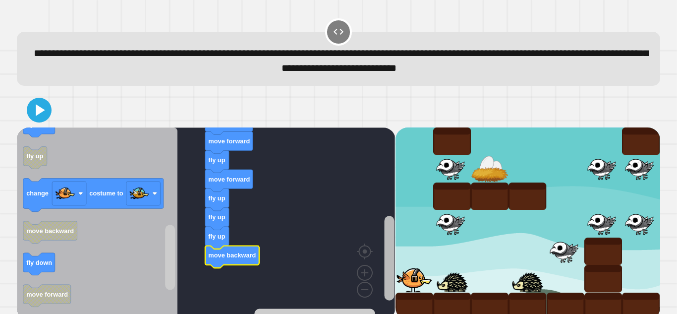
click at [395, 280] on div "when clicked fly up move forward move forward move forward fly up move forward …" at bounding box center [338, 223] width 643 height 192
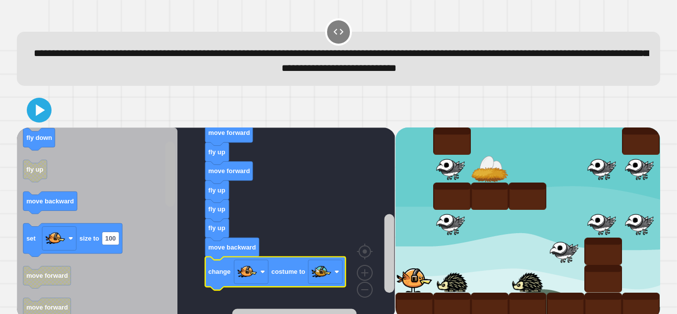
click at [161, 182] on div "when clicked fly up move forward move forward move forward fly up move forward …" at bounding box center [206, 223] width 378 height 192
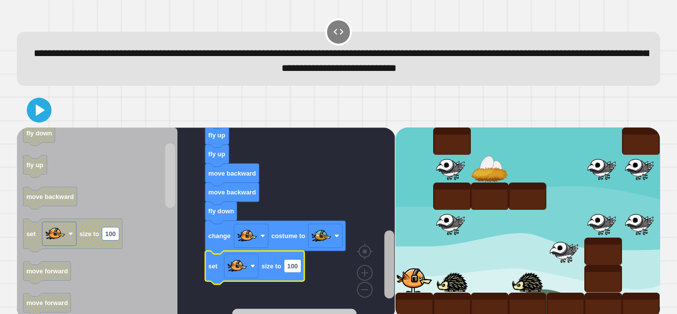
click at [394, 267] on g "Blockly Workspace" at bounding box center [389, 229] width 12 height 179
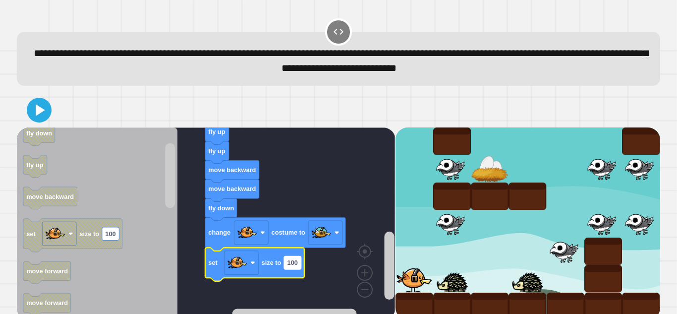
click at [296, 262] on text "100" at bounding box center [292, 262] width 10 height 7
click at [299, 264] on input "***" at bounding box center [292, 264] width 17 height 13
type input "*"
type input "**"
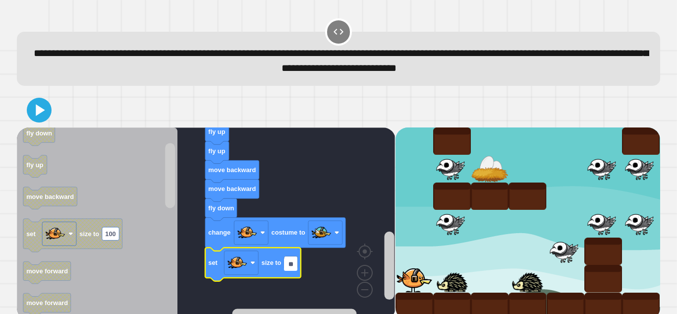
click at [32, 104] on icon at bounding box center [39, 110] width 20 height 20
